Goal: Check status: Check status

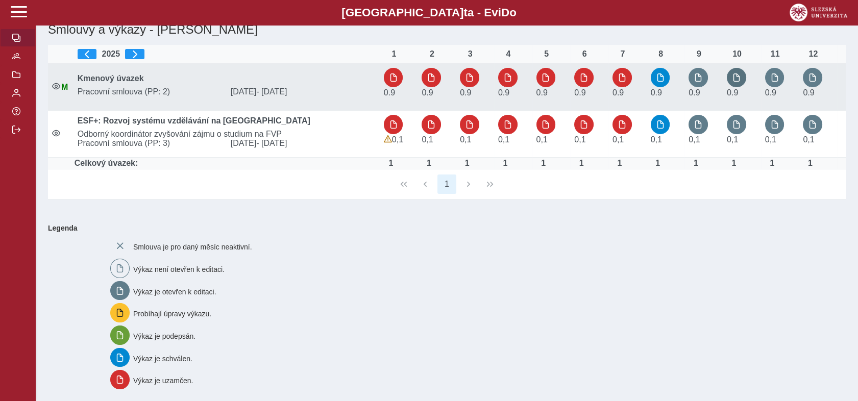
scroll to position [68, 0]
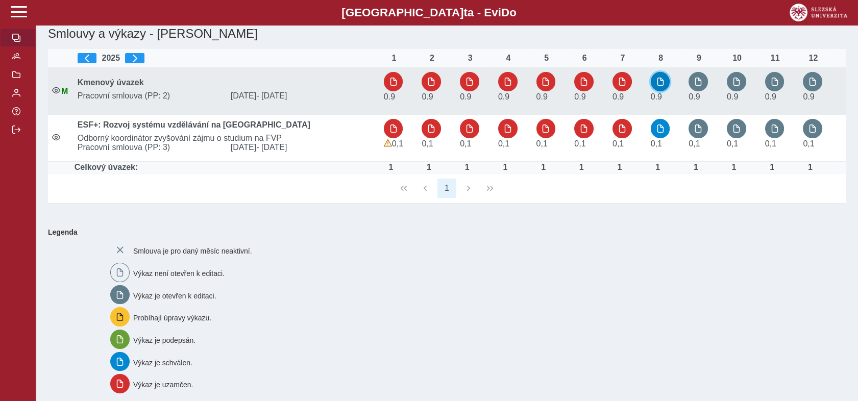
click at [660, 83] on span "button" at bounding box center [660, 82] width 8 height 8
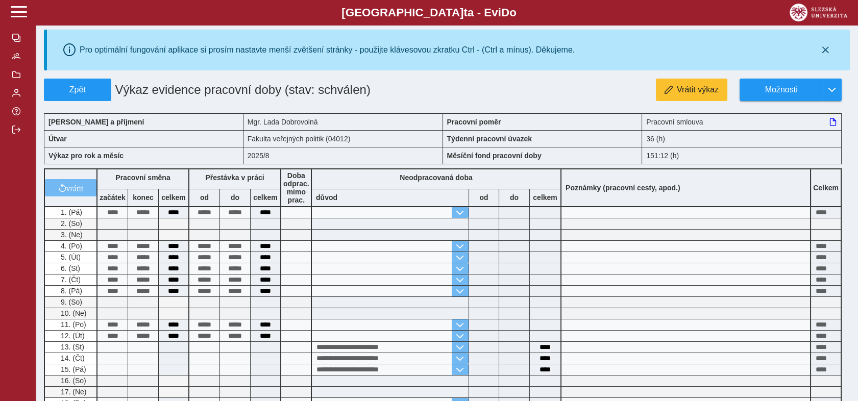
scroll to position [7, 0]
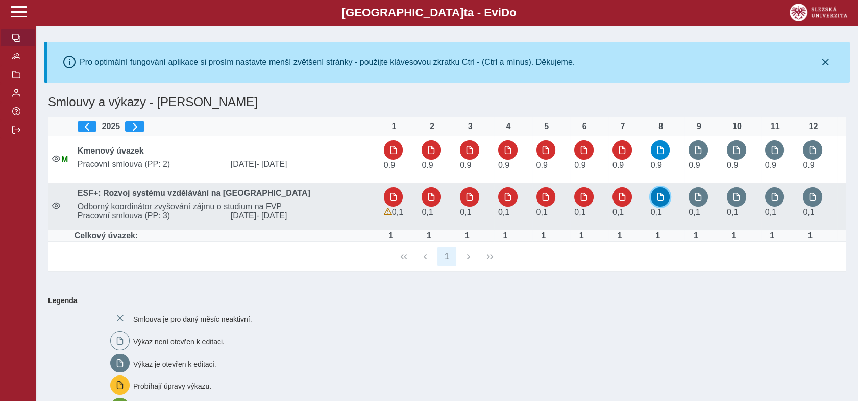
click at [662, 202] on button "button" at bounding box center [660, 196] width 19 height 19
click at [393, 201] on span "button" at bounding box center [394, 197] width 8 height 8
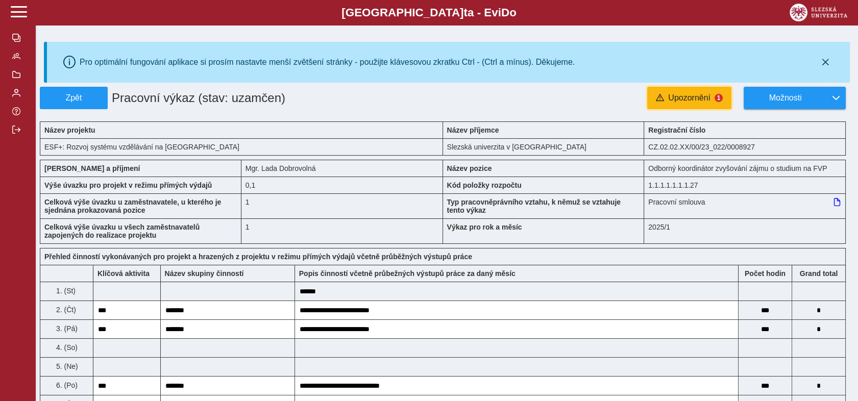
click at [694, 96] on span "Upozornění" at bounding box center [689, 97] width 42 height 9
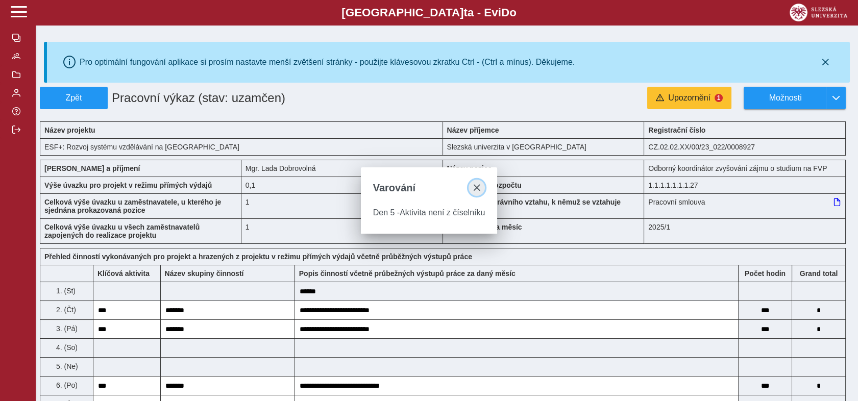
click at [476, 188] on span "close" at bounding box center [477, 188] width 8 height 8
